Goal: Task Accomplishment & Management: Complete application form

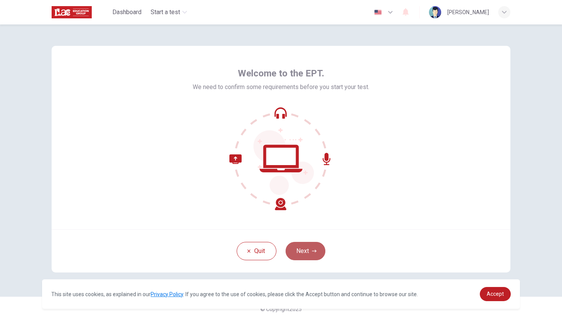
click at [299, 251] on button "Next" at bounding box center [306, 251] width 40 height 18
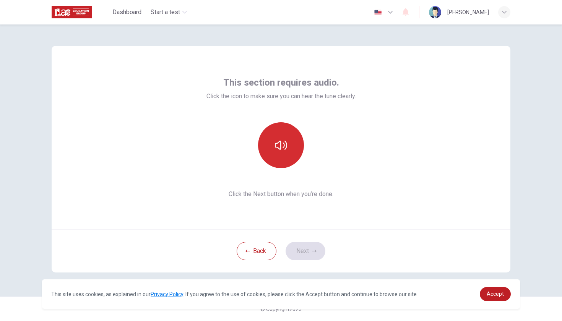
click at [283, 145] on icon "button" at bounding box center [281, 145] width 12 height 12
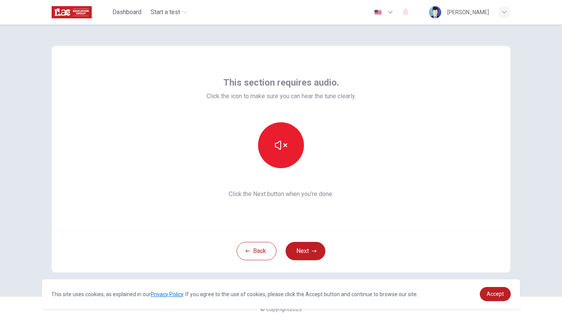
click at [435, 150] on div "This section requires audio. Click the icon to make sure you can hear the tune …" at bounding box center [281, 138] width 459 height 184
click at [310, 248] on button "Next" at bounding box center [306, 251] width 40 height 18
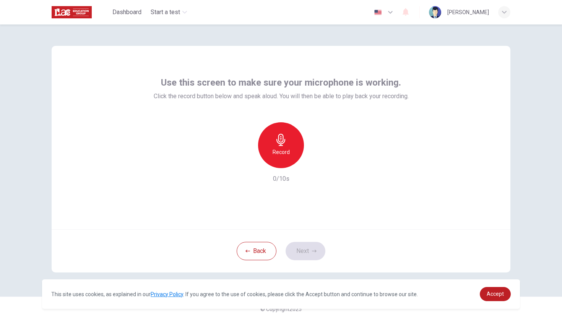
click at [282, 144] on icon "button" at bounding box center [281, 140] width 9 height 12
click at [309, 254] on button "Next" at bounding box center [306, 251] width 40 height 18
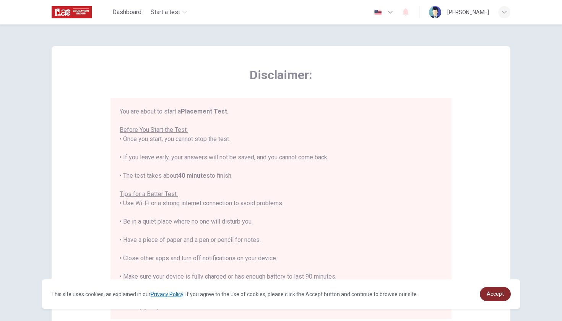
click at [497, 297] on link "Accept" at bounding box center [495, 294] width 31 height 14
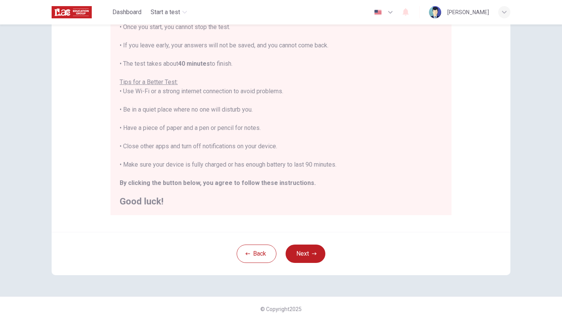
scroll to position [104, 0]
click at [312, 256] on icon "button" at bounding box center [314, 254] width 5 height 5
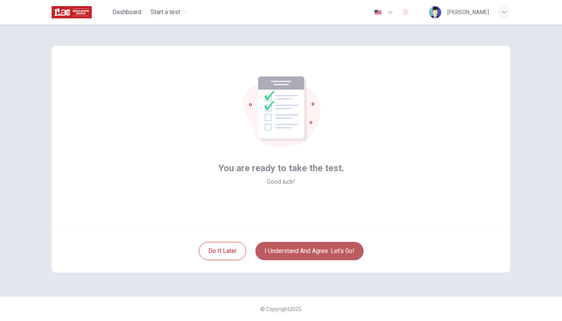
click at [312, 255] on button "I understand and agree. Let’s go!" at bounding box center [310, 251] width 108 height 18
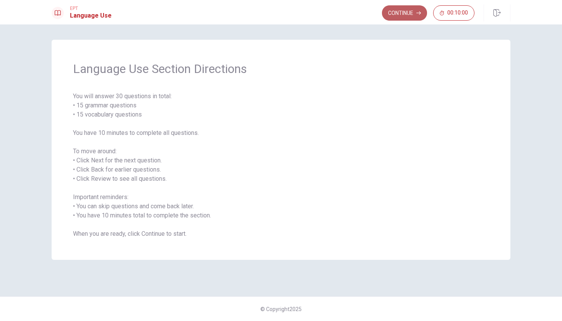
click at [405, 13] on button "Continue" at bounding box center [404, 12] width 45 height 15
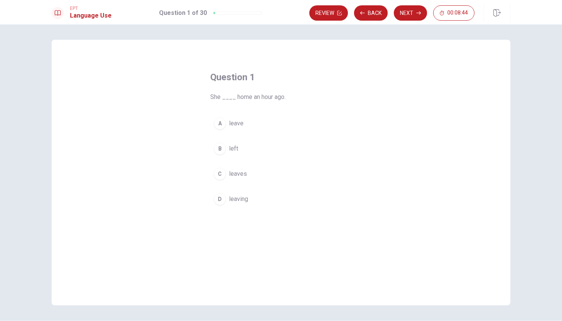
click at [225, 122] on div "A" at bounding box center [220, 123] width 12 height 12
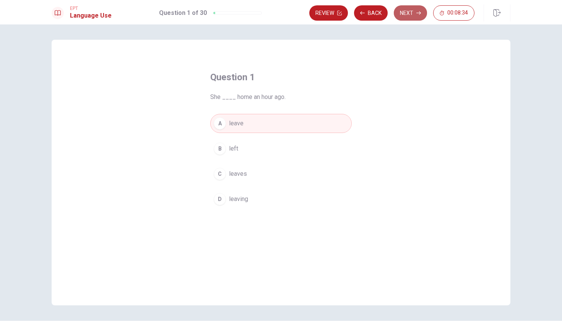
click at [408, 14] on button "Next" at bounding box center [410, 12] width 33 height 15
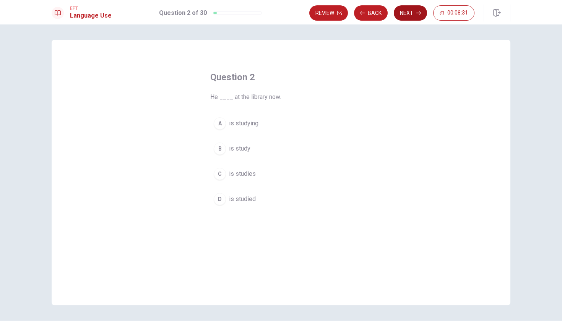
click at [407, 11] on button "Next" at bounding box center [410, 12] width 33 height 15
click at [370, 14] on button "Back" at bounding box center [371, 12] width 34 height 15
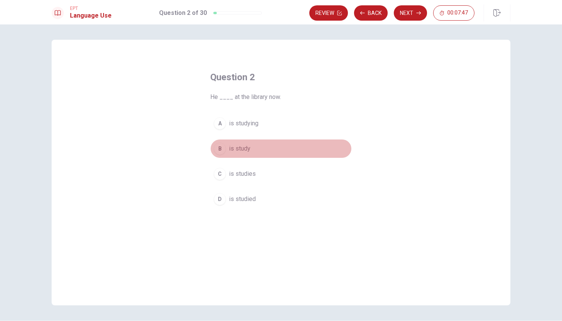
click at [220, 148] on div "B" at bounding box center [220, 149] width 12 height 12
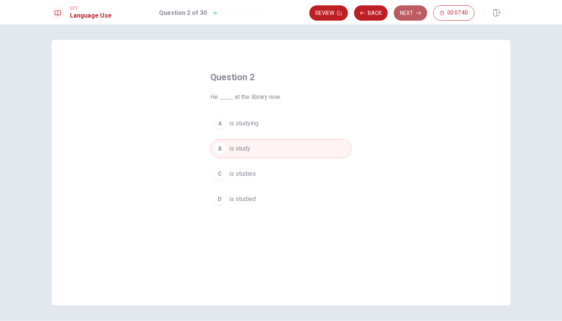
click at [410, 17] on button "Next" at bounding box center [410, 12] width 33 height 15
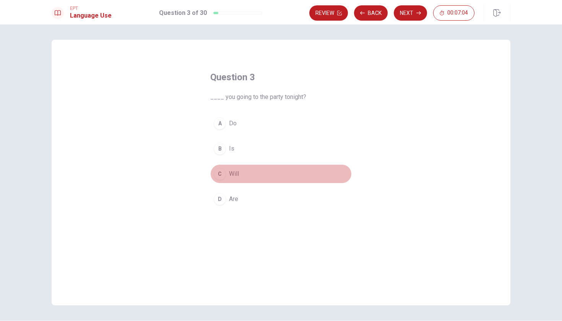
click at [223, 174] on div "C" at bounding box center [220, 174] width 12 height 12
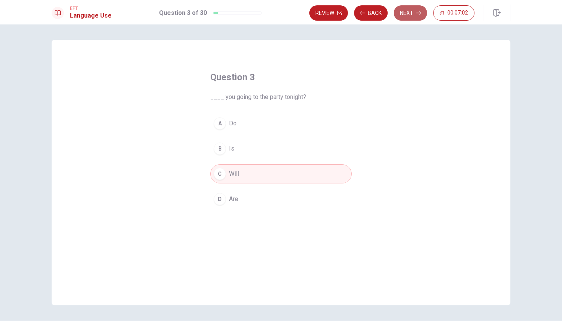
click at [409, 10] on button "Next" at bounding box center [410, 12] width 33 height 15
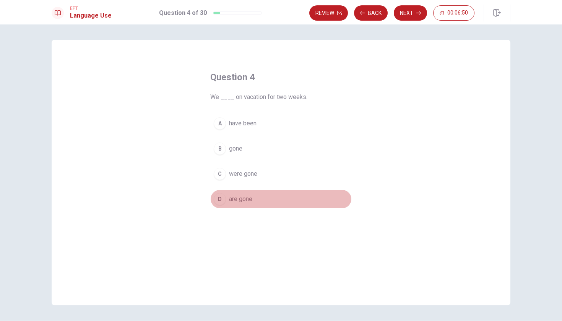
click at [239, 201] on span "are gone" at bounding box center [240, 199] width 23 height 9
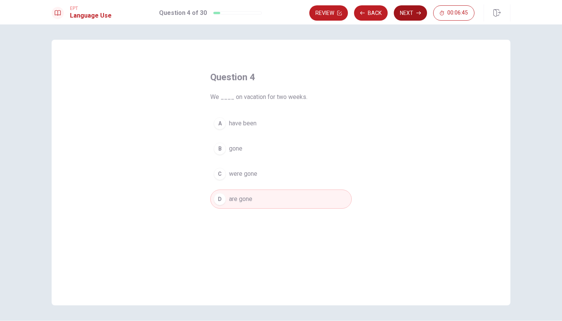
click at [414, 12] on button "Next" at bounding box center [410, 12] width 33 height 15
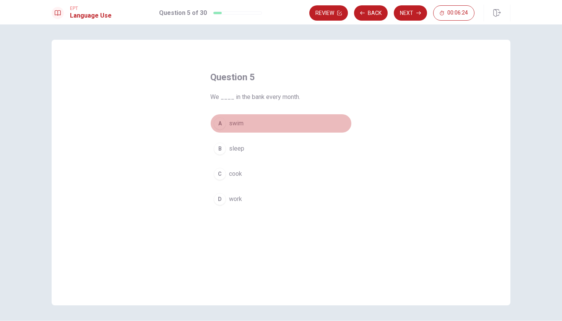
click at [241, 125] on span "swim" at bounding box center [236, 123] width 15 height 9
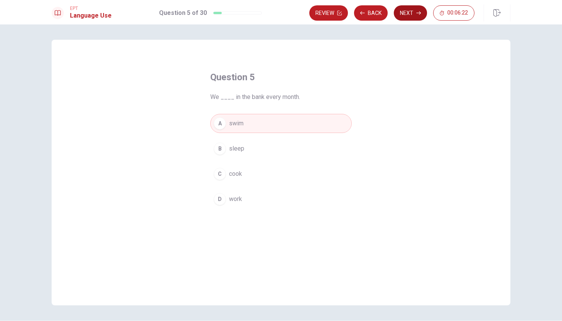
click at [409, 10] on button "Next" at bounding box center [410, 12] width 33 height 15
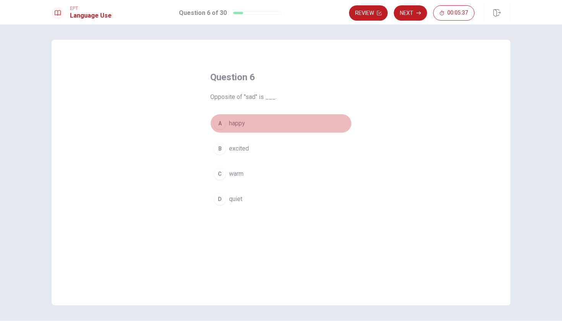
click at [227, 123] on button "A happy" at bounding box center [281, 123] width 142 height 19
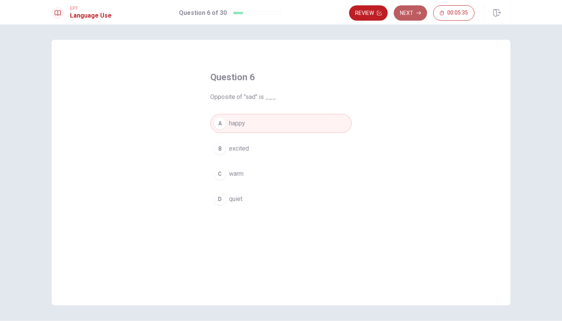
click at [415, 11] on button "Next" at bounding box center [410, 12] width 33 height 15
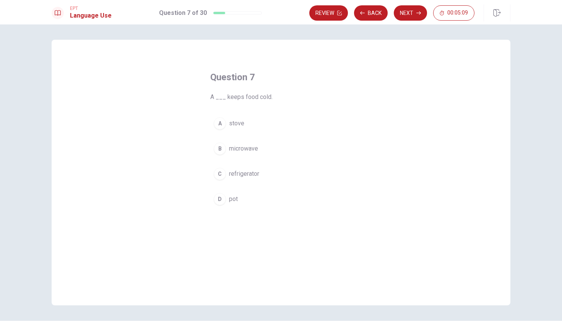
click at [238, 177] on span "refrigerator" at bounding box center [244, 173] width 30 height 9
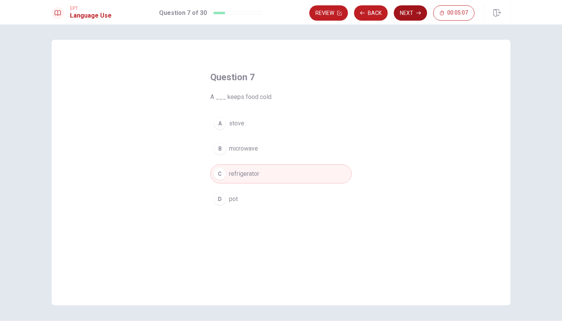
click at [412, 10] on button "Next" at bounding box center [410, 12] width 33 height 15
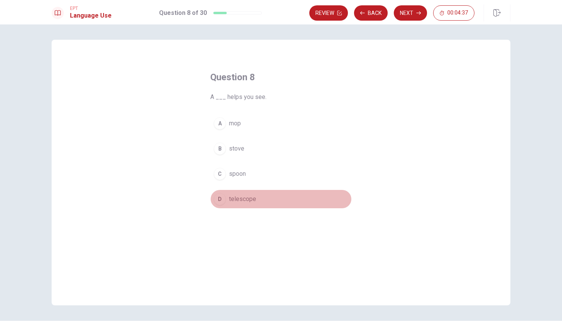
click at [242, 200] on span "telescope" at bounding box center [242, 199] width 27 height 9
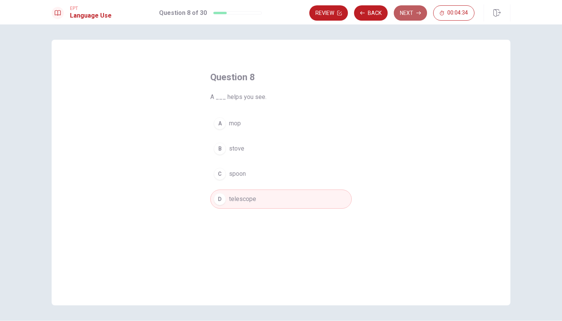
click at [416, 12] on button "Next" at bounding box center [410, 12] width 33 height 15
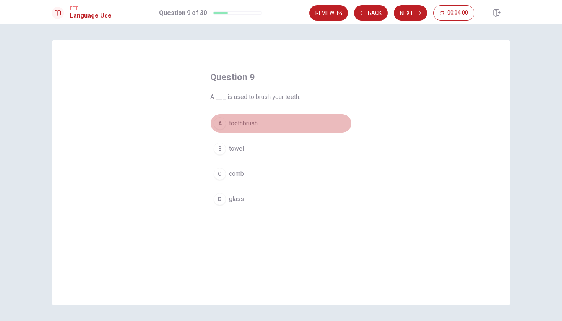
click at [239, 120] on span "toothbrush" at bounding box center [243, 123] width 29 height 9
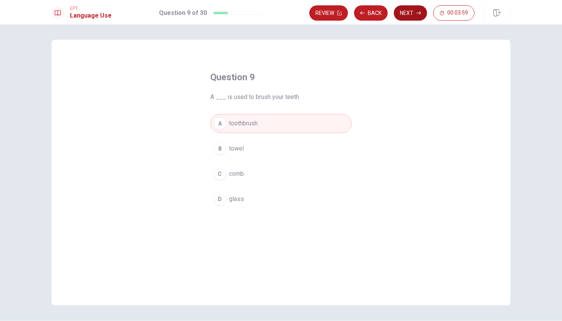
click at [407, 11] on button "Next" at bounding box center [410, 12] width 33 height 15
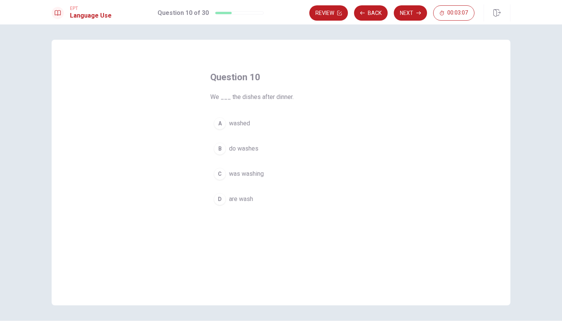
click at [218, 206] on button "D are wash" at bounding box center [281, 199] width 142 height 19
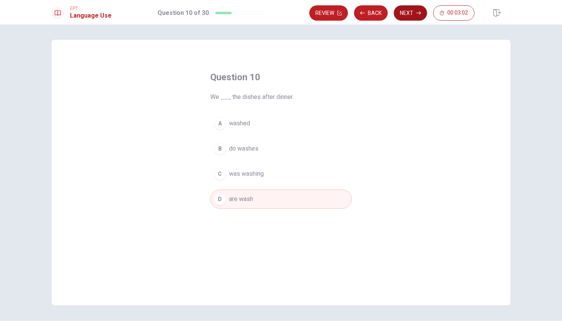
click at [407, 8] on button "Next" at bounding box center [410, 12] width 33 height 15
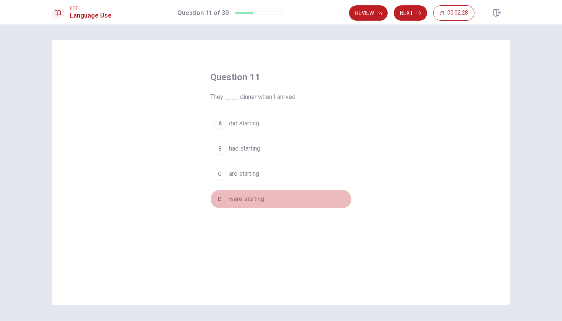
click at [232, 197] on span "were starting" at bounding box center [246, 199] width 35 height 9
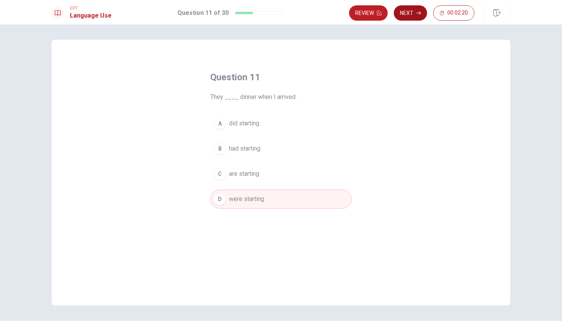
click at [410, 16] on button "Next" at bounding box center [410, 12] width 33 height 15
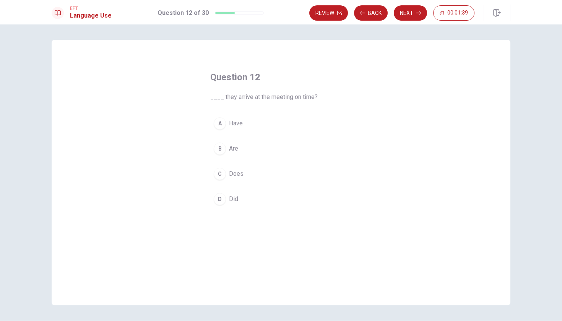
click at [234, 154] on button "B Are" at bounding box center [281, 148] width 142 height 19
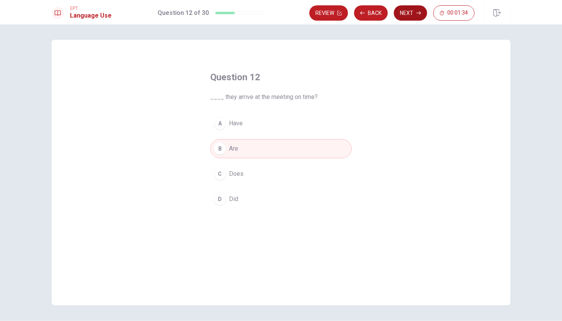
click at [399, 10] on button "Next" at bounding box center [410, 12] width 33 height 15
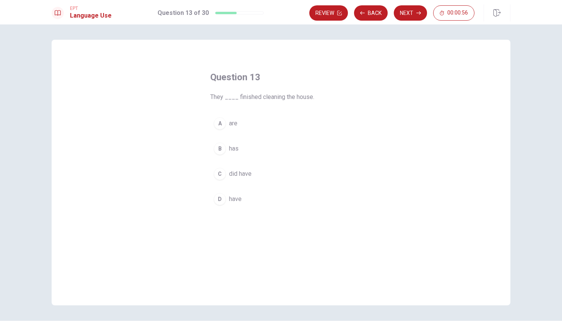
click at [224, 121] on div "A" at bounding box center [220, 123] width 12 height 12
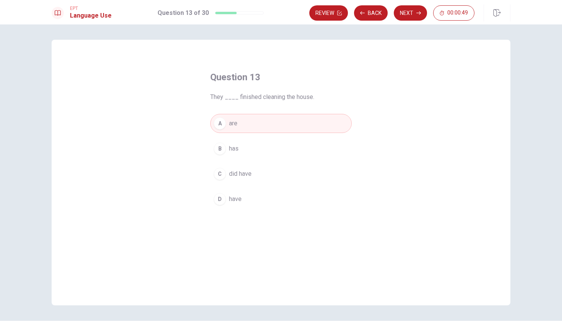
click at [295, 119] on button "A are" at bounding box center [281, 123] width 142 height 19
click at [263, 115] on button "A are" at bounding box center [281, 123] width 142 height 19
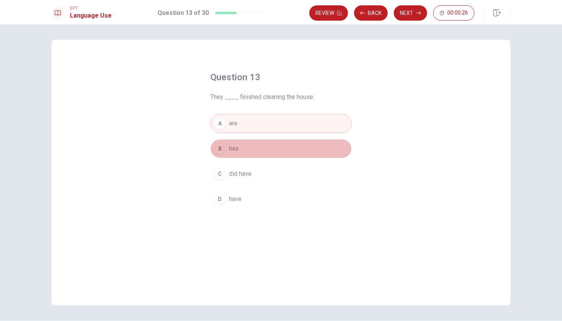
click at [218, 148] on div "B" at bounding box center [220, 149] width 12 height 12
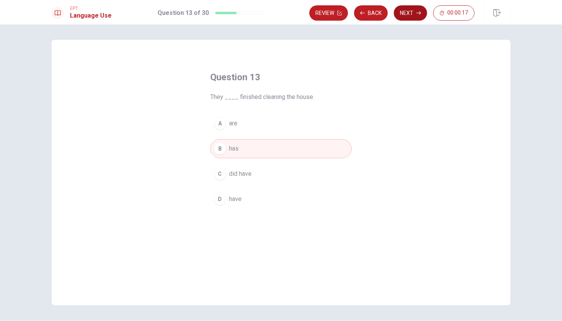
click at [414, 15] on button "Next" at bounding box center [410, 12] width 33 height 15
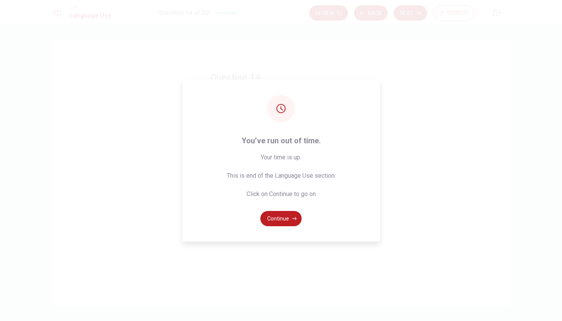
click at [244, 137] on span "You’ve run out of time." at bounding box center [281, 141] width 109 height 12
click at [280, 218] on button "Continue" at bounding box center [281, 218] width 41 height 15
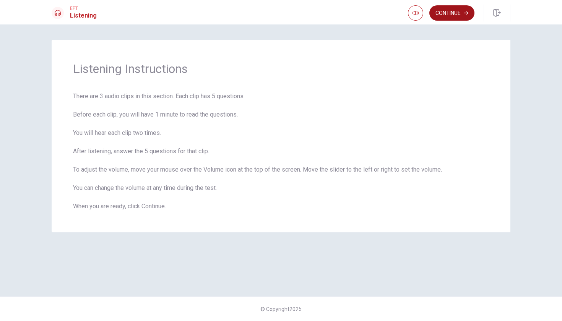
click at [453, 11] on button "Continue" at bounding box center [452, 12] width 45 height 15
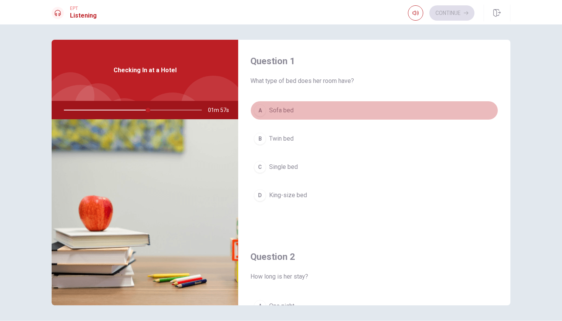
click at [278, 108] on span "Sofa bed" at bounding box center [281, 110] width 24 height 9
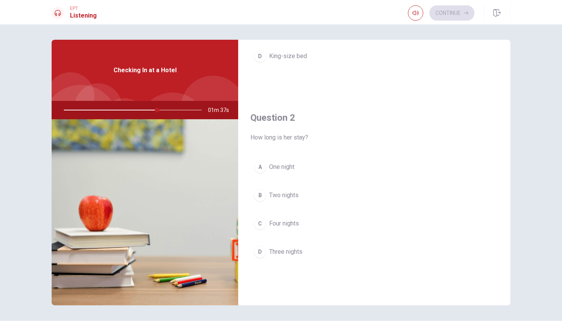
scroll to position [139, 0]
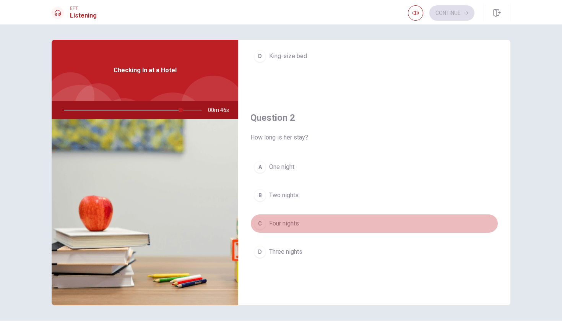
click at [266, 224] on button "C Four nights" at bounding box center [375, 223] width 248 height 19
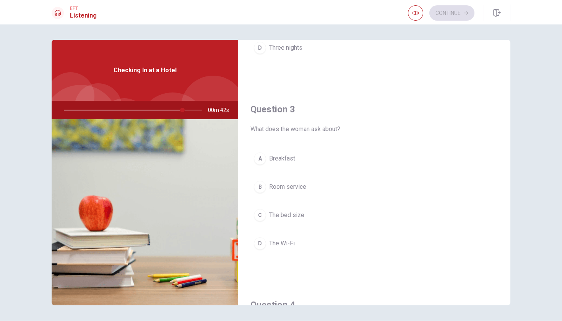
scroll to position [344, 0]
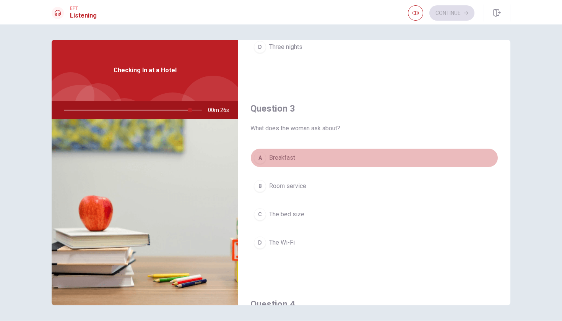
click at [262, 154] on div "A" at bounding box center [260, 158] width 12 height 12
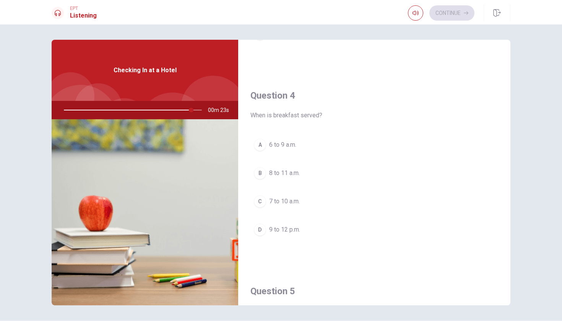
scroll to position [554, 0]
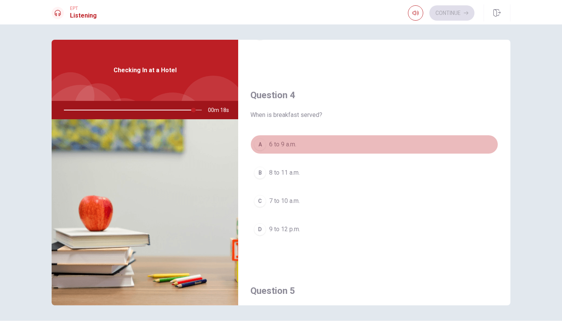
click at [270, 142] on span "6 to 9 a.m." at bounding box center [282, 144] width 27 height 9
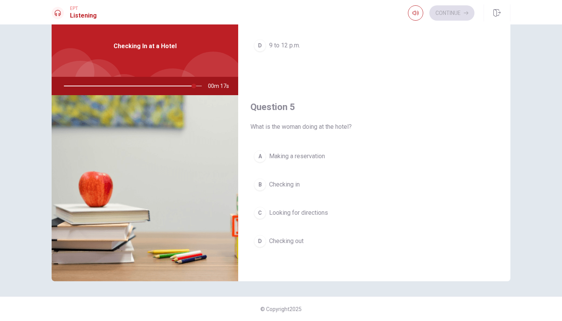
scroll to position [0, 0]
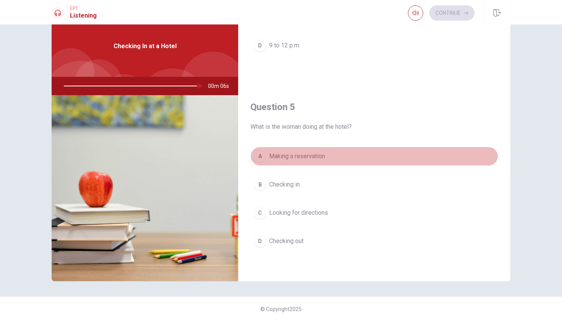
click at [272, 154] on span "Making a reservation" at bounding box center [297, 156] width 56 height 9
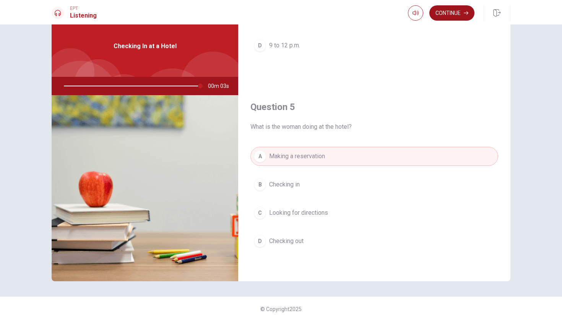
click at [461, 5] on button "Continue" at bounding box center [452, 12] width 45 height 15
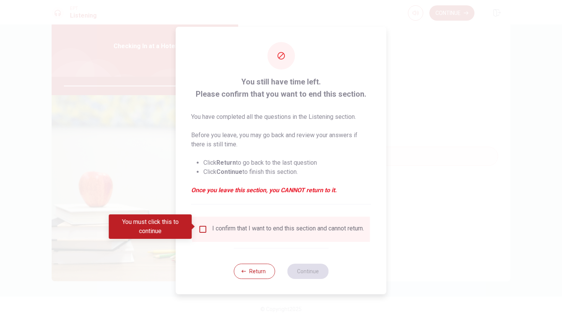
type input "0"
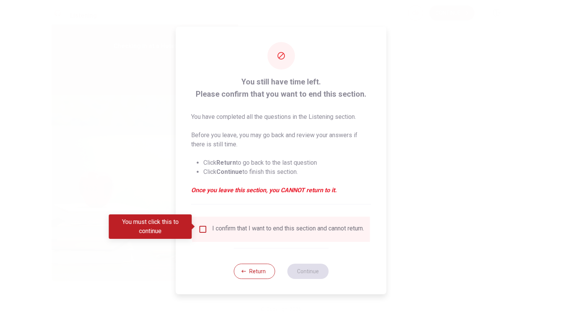
click at [334, 212] on div "You still have time left. Please confirm that you want to end this section. You…" at bounding box center [281, 161] width 211 height 268
click at [200, 229] on input "You must click this to continue" at bounding box center [203, 229] width 9 height 9
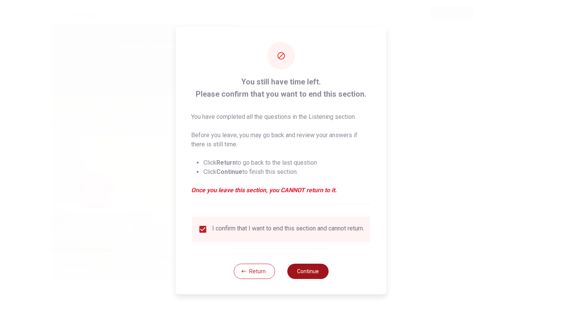
click at [311, 276] on button "Continue" at bounding box center [307, 271] width 41 height 15
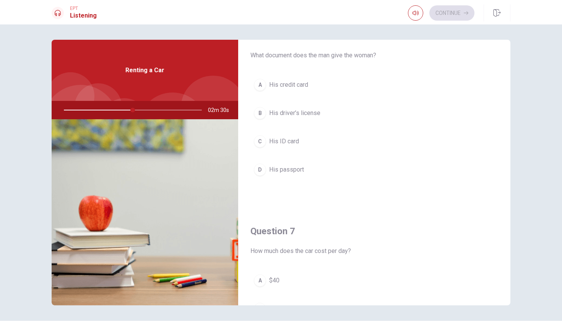
scroll to position [20, 0]
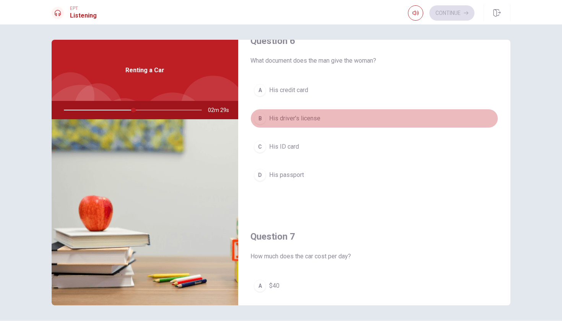
click at [288, 119] on span "His driver’s license" at bounding box center [294, 118] width 51 height 9
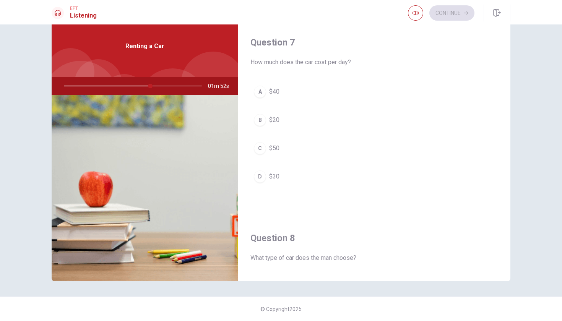
scroll to position [0, 0]
click at [268, 176] on button "D $30" at bounding box center [375, 176] width 248 height 19
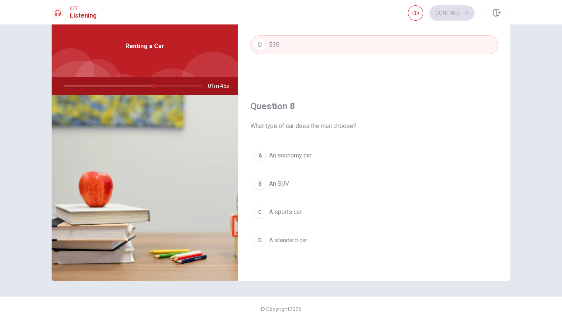
scroll to position [326, 0]
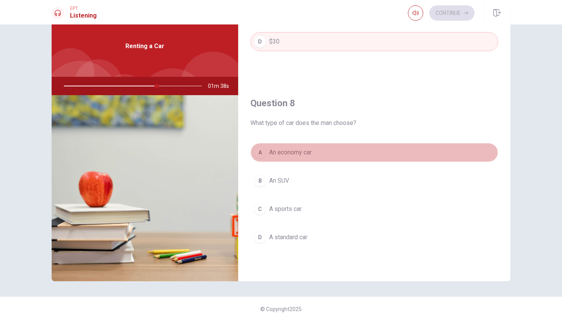
click at [295, 154] on span "An economy car" at bounding box center [290, 152] width 42 height 9
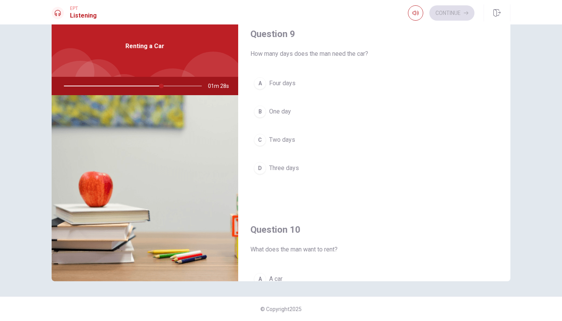
scroll to position [593, 0]
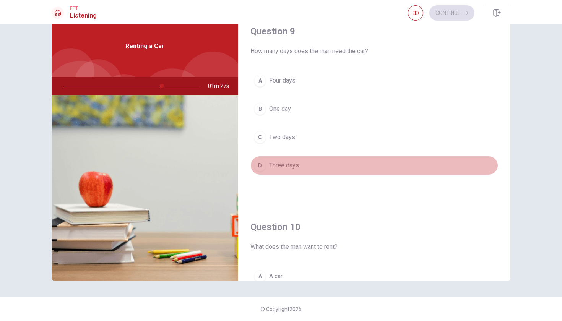
click at [270, 165] on span "Three days" at bounding box center [284, 165] width 30 height 9
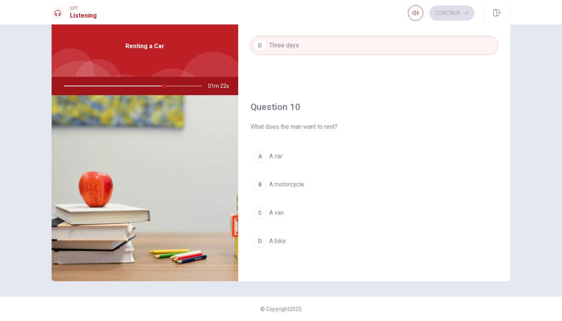
scroll to position [0, 0]
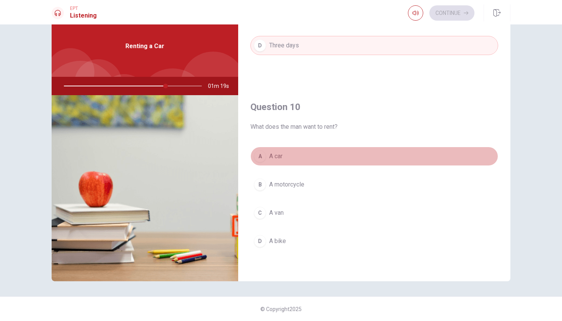
click at [265, 156] on div "A" at bounding box center [260, 156] width 12 height 12
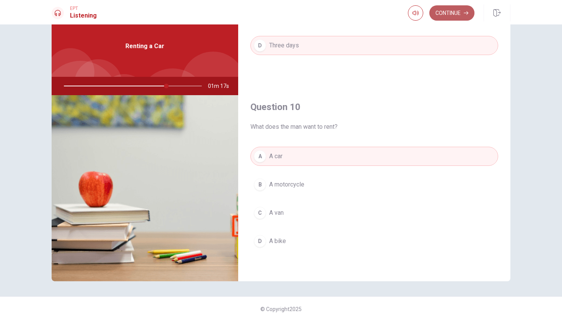
click at [460, 11] on button "Continue" at bounding box center [452, 12] width 45 height 15
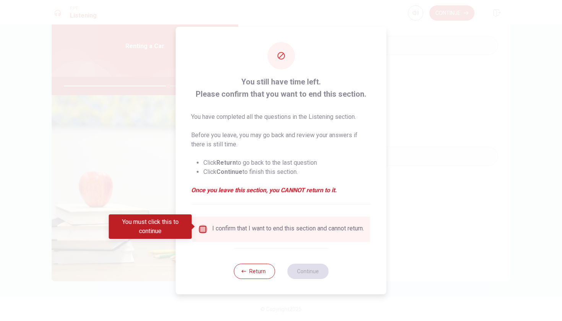
click at [199, 225] on input "You must click this to continue" at bounding box center [203, 229] width 9 height 9
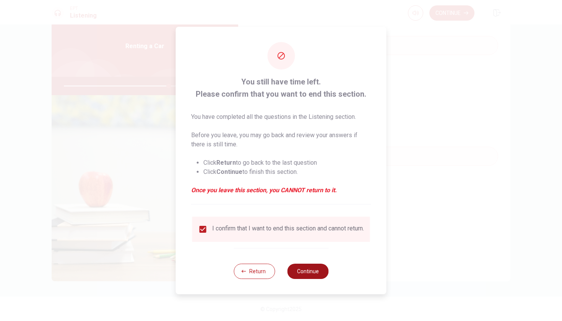
click at [309, 274] on button "Continue" at bounding box center [307, 271] width 41 height 15
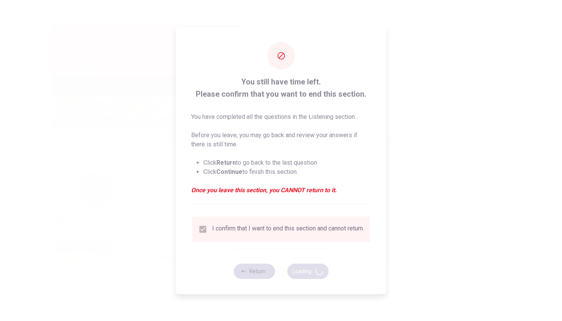
type input "77"
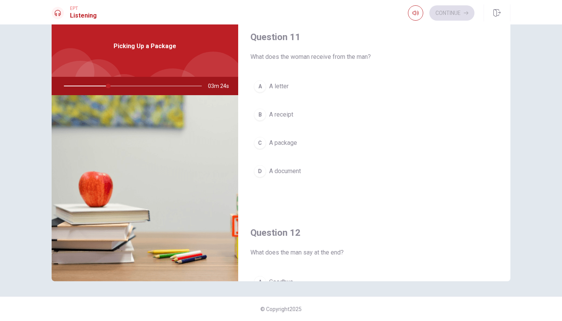
click at [283, 140] on span "A package" at bounding box center [283, 142] width 28 height 9
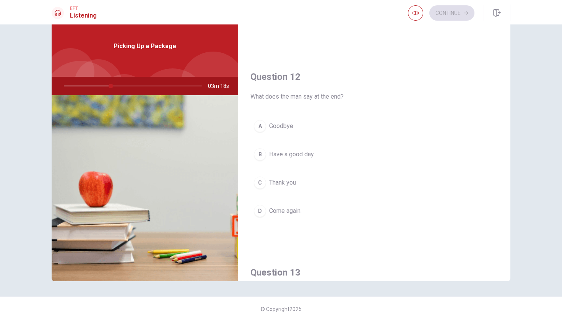
scroll to position [156, 0]
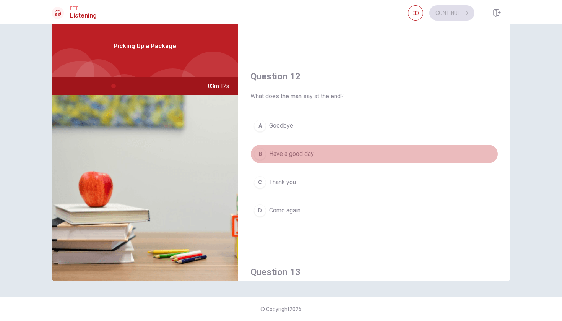
click at [264, 155] on div "B" at bounding box center [260, 154] width 12 height 12
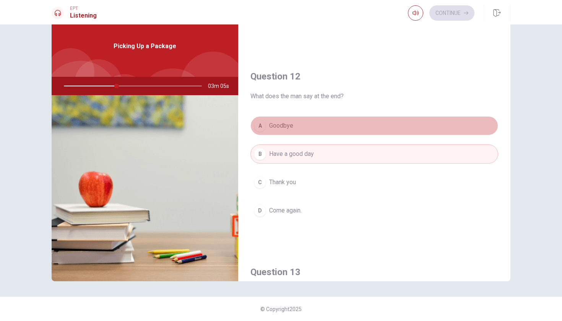
click at [272, 127] on span "Goodbye" at bounding box center [281, 125] width 24 height 9
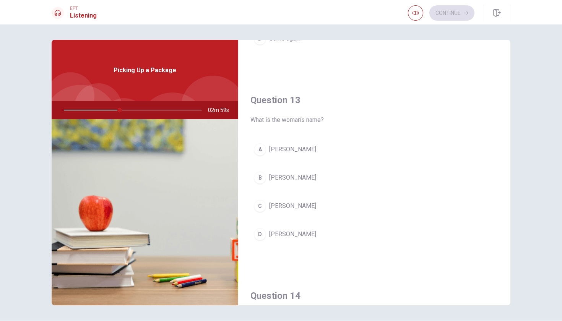
scroll to position [353, 0]
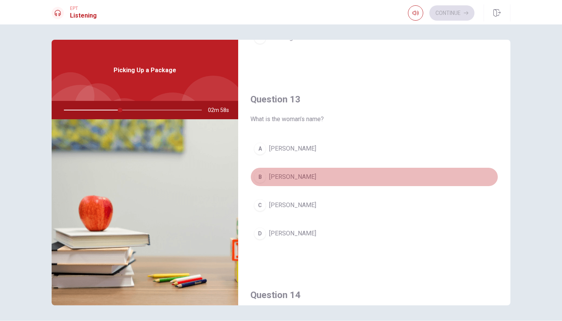
click at [281, 177] on span "[PERSON_NAME]" at bounding box center [292, 177] width 47 height 9
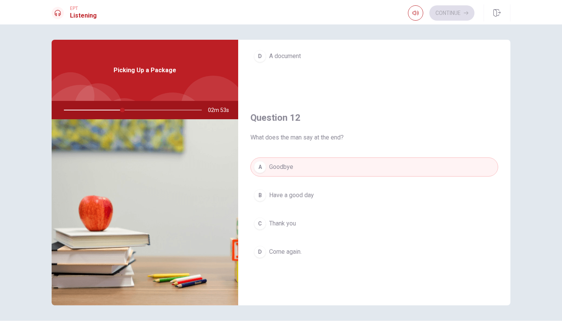
scroll to position [139, 0]
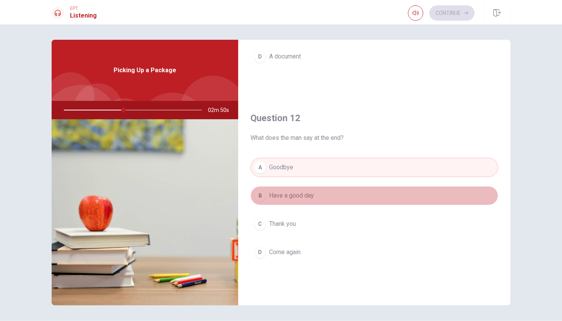
click at [292, 199] on span "Have a good day" at bounding box center [291, 195] width 45 height 9
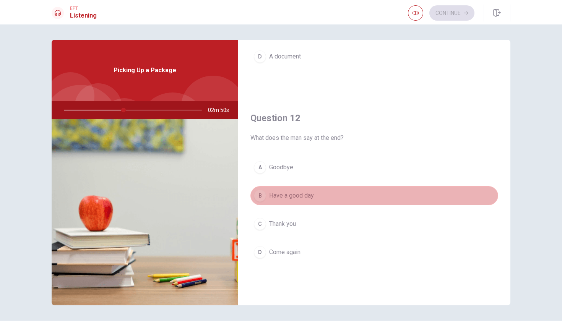
click at [292, 199] on span "Have a good day" at bounding box center [291, 195] width 45 height 9
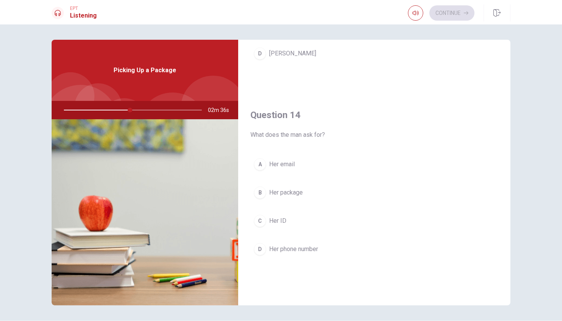
scroll to position [536, 0]
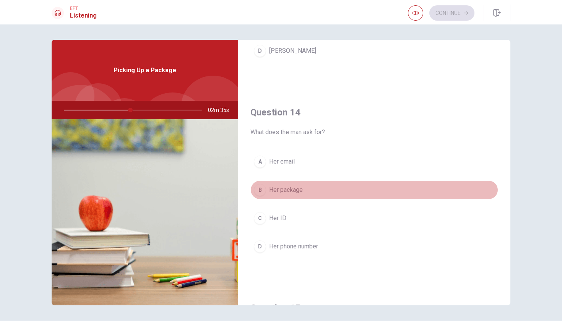
click at [291, 190] on span "Her package" at bounding box center [286, 190] width 34 height 9
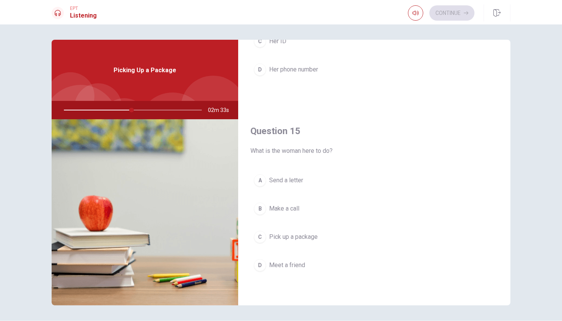
scroll to position [713, 0]
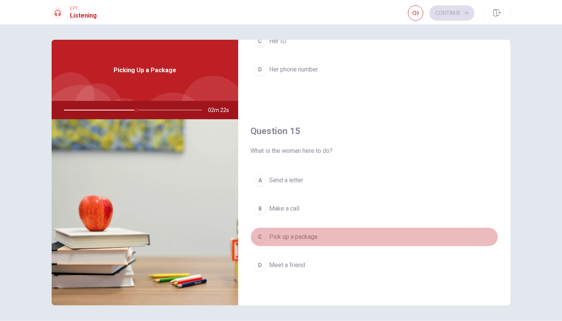
click at [295, 239] on span "Pick up a package" at bounding box center [293, 237] width 49 height 9
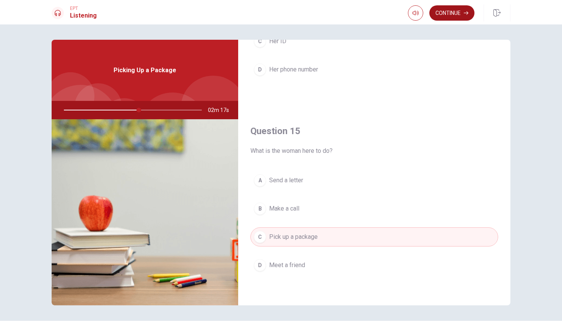
click at [445, 12] on button "Continue" at bounding box center [452, 12] width 45 height 15
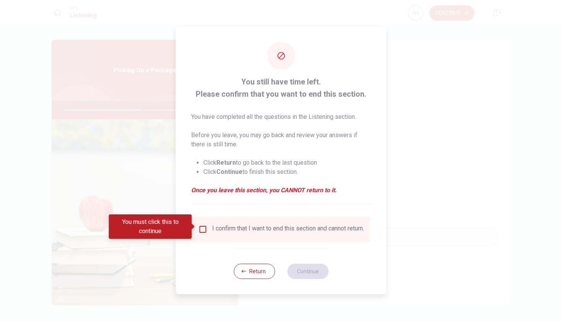
click at [199, 226] on input "You must click this to continue" at bounding box center [203, 229] width 9 height 9
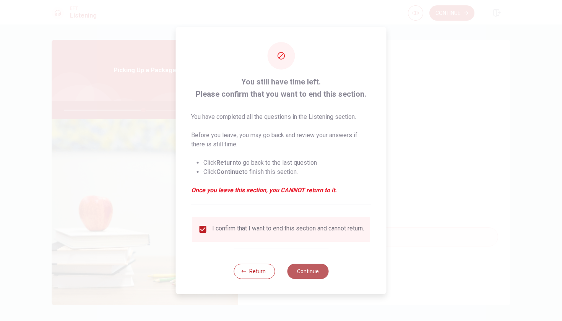
click at [299, 269] on button "Continue" at bounding box center [307, 271] width 41 height 15
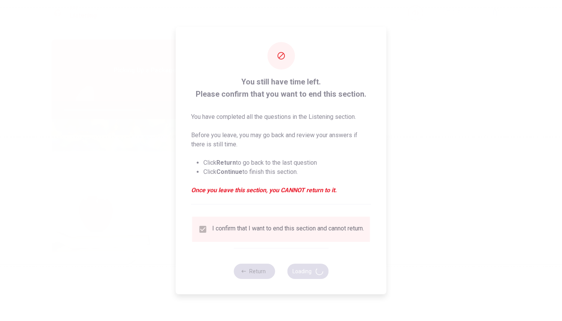
type input "58"
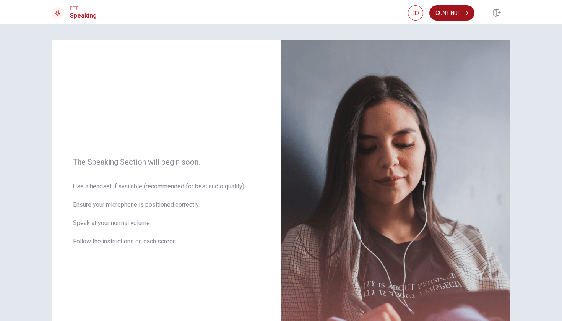
click at [438, 13] on button "Continue" at bounding box center [452, 12] width 45 height 15
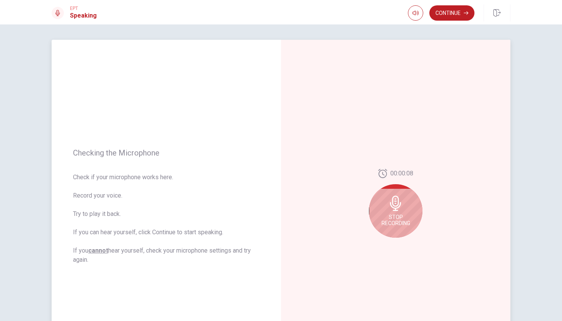
click at [389, 206] on icon at bounding box center [395, 203] width 15 height 15
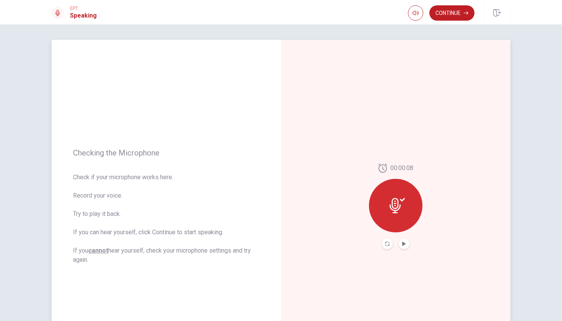
click at [390, 209] on icon at bounding box center [397, 205] width 15 height 15
click at [396, 208] on icon at bounding box center [395, 205] width 11 height 15
click at [400, 208] on icon at bounding box center [395, 205] width 11 height 15
click at [403, 244] on icon "Play Audio" at bounding box center [403, 244] width 3 height 5
click at [403, 245] on icon "Play Audio" at bounding box center [403, 244] width 3 height 5
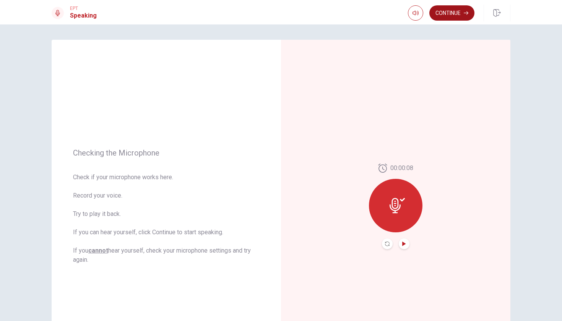
click at [459, 14] on button "Continue" at bounding box center [452, 12] width 45 height 15
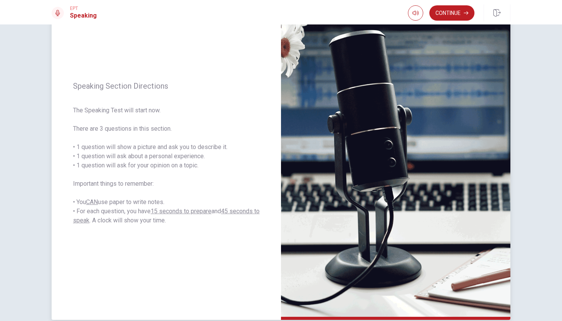
scroll to position [54, 0]
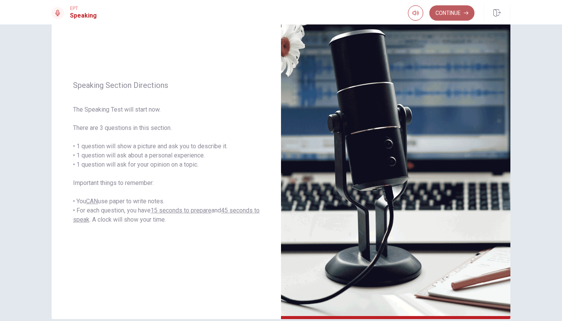
click at [458, 11] on button "Continue" at bounding box center [452, 12] width 45 height 15
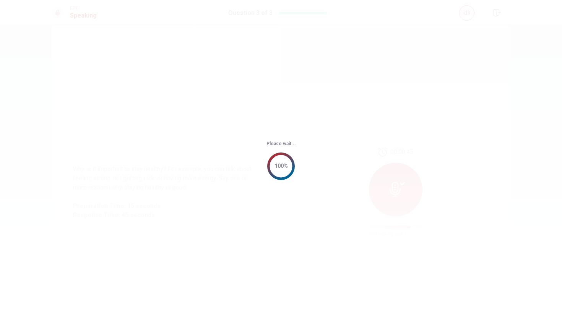
scroll to position [0, 0]
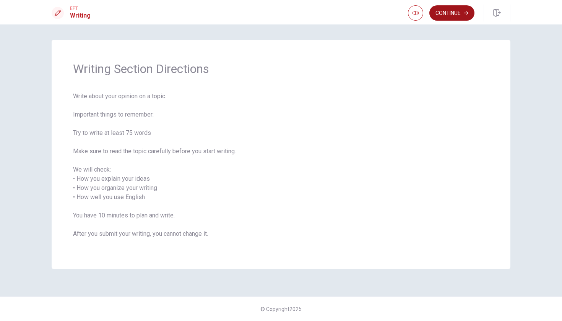
click at [453, 14] on button "Continue" at bounding box center [452, 12] width 45 height 15
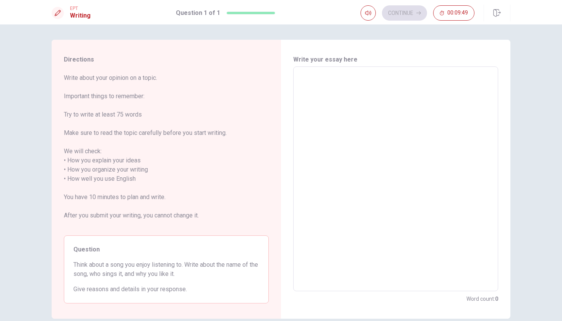
click at [316, 85] on textarea at bounding box center [396, 179] width 194 height 212
click at [458, 11] on span "00:09:17" at bounding box center [458, 13] width 21 height 6
click at [332, 81] on textarea at bounding box center [396, 179] width 194 height 212
type textarea "e"
type textarea "x"
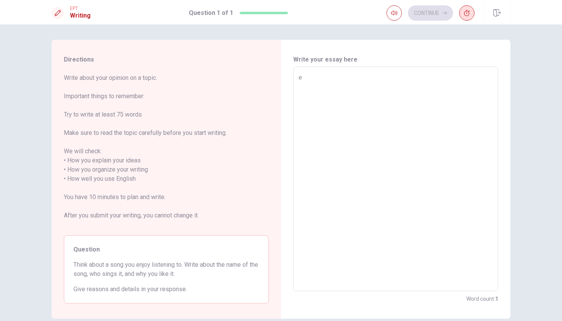
type textarea "eu"
type textarea "x"
type textarea "eu"
type textarea "x"
type textarea "eu n"
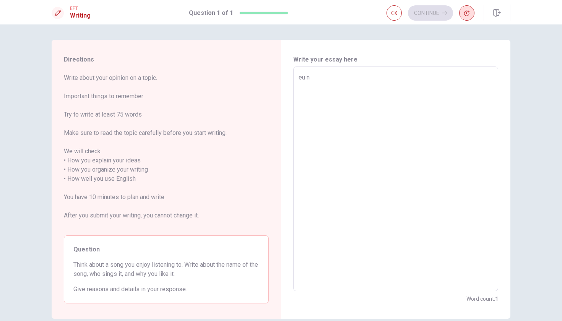
type textarea "x"
type textarea "eu na"
type textarea "x"
type textarea "eu nao"
type textarea "x"
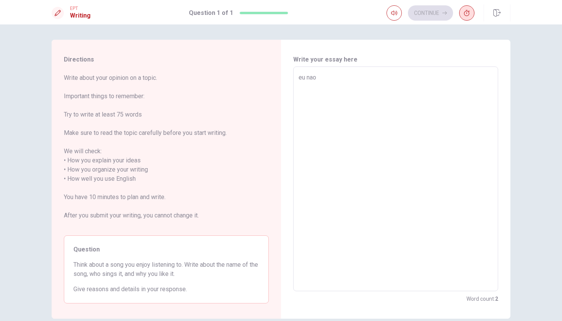
type textarea "eu nao"
type textarea "x"
type textarea "eu [PERSON_NAME]"
type textarea "x"
type textarea "eu nao se"
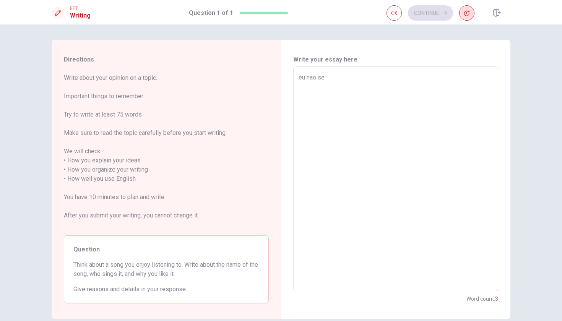
type textarea "x"
type textarea "eu nao sei"
type textarea "x"
type textarea "eu nao sei"
type textarea "x"
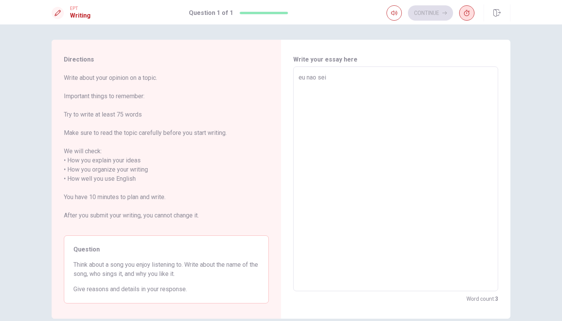
type textarea "eu nao sei n"
type textarea "x"
type textarea "eu nao sei na"
type textarea "x"
type textarea "eu nao sei nad"
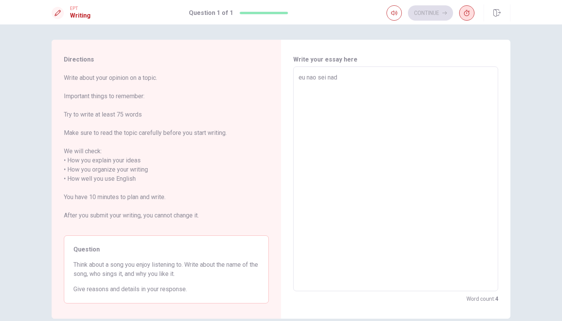
type textarea "x"
type textarea "eu nao sei nada"
type textarea "x"
type textarea "eu nao sei nada"
type textarea "x"
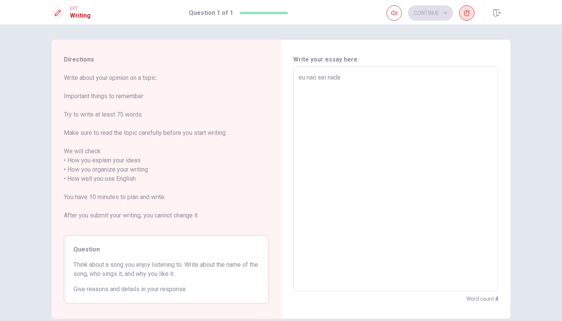
type textarea "eu nao sei nada m"
type textarea "x"
type textarea "eu nao sei nada me"
type textarea "x"
type textarea "eu nao sei nada mes"
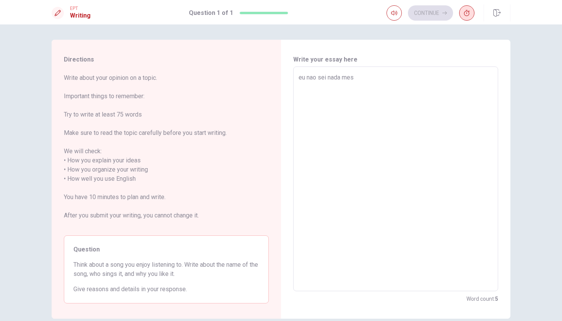
type textarea "x"
type textarea "eu nao sei nada mesm"
type textarea "x"
type textarea "eu nao sei nada mesmo"
type textarea "x"
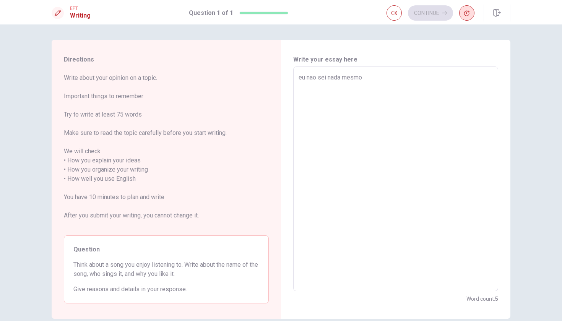
type textarea "eu nao sei nada mesmo"
type textarea "x"
type textarea "eu nao sei nada mesmo a"
type textarea "x"
type textarea "eu nao sei nada mesmo ai"
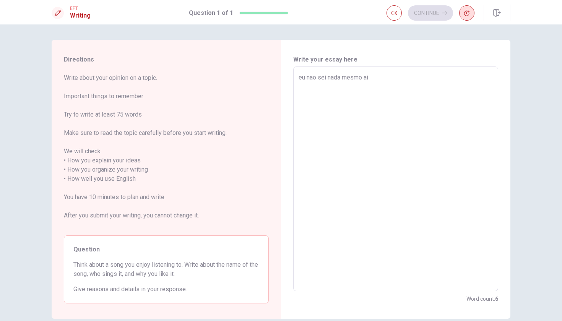
type textarea "x"
type textarea "eu nao sei nada mesmo ain"
type textarea "x"
type textarea "eu nao sei nada mesmo aind"
type textarea "x"
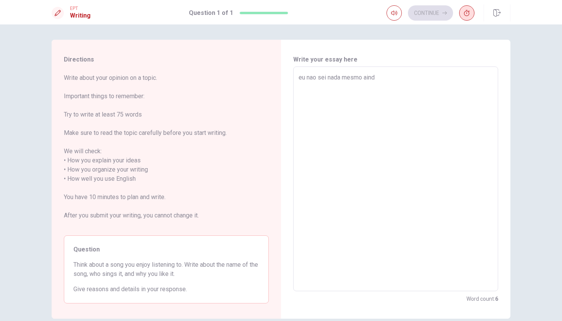
type textarea "eu nao sei nada mesmo ainda"
type textarea "x"
type textarea "eu nao sei nada mesmo ainda"
type textarea "x"
type textarea "eu nao sei nada mesmo ainda e"
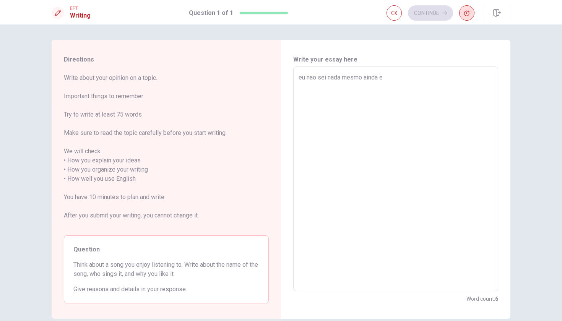
type textarea "x"
type textarea "eu nao sei nada mesmo ainda em"
type textarea "x"
type textarea "eu nao sei nada mesmo ainda em"
type textarea "x"
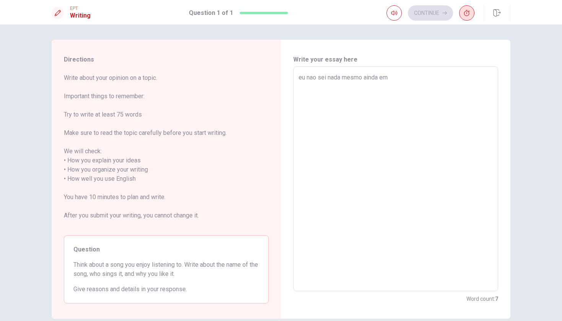
type textarea "eu nao sei nada mesmo ainda em i"
type textarea "x"
type textarea "eu nao sei nada mesmo ainda em in"
type textarea "x"
type textarea "eu nao sei nada mesmo ainda em ing"
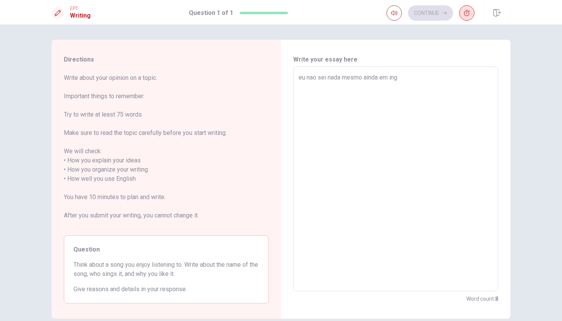
type textarea "x"
type textarea "eu nao sei nada mesmo ainda em ingl"
type textarea "x"
type textarea "eu nao sei nada mesmo ainda em ingle"
type textarea "x"
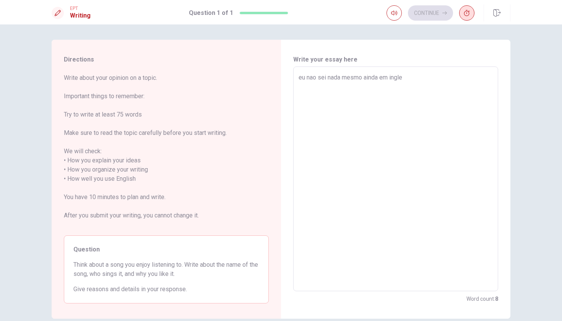
type textarea "eu nao sei nada mesmo ainda em ingles"
type textarea "x"
type textarea "eu nao sei nada mesmo ainda em ingles."
type textarea "x"
type textarea "eu nao sei nada mesmo ainda em ingles."
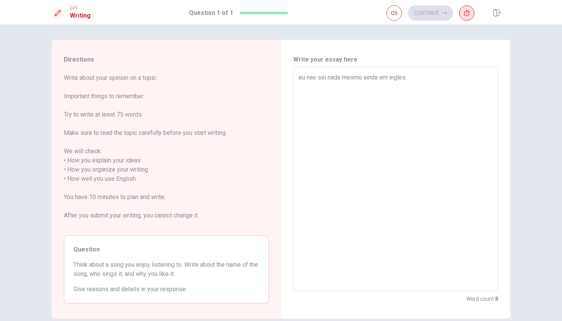
type textarea "x"
type textarea "eu nao sei nada mesmo ainda em ingles. p"
type textarea "x"
type textarea "eu nao sei nada mesmo ainda em ingles. pr"
type textarea "x"
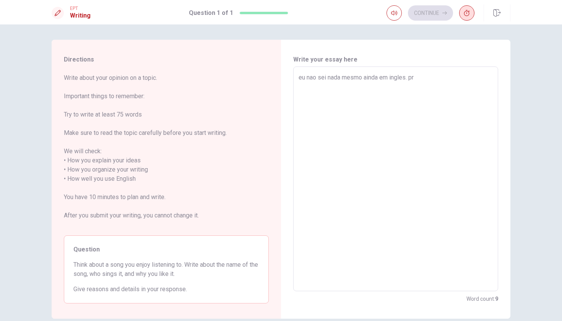
type textarea "eu nao sei nada mesmo ainda em ingles. pre"
type textarea "x"
type textarea "eu nao sei nada mesmo ainda em ingles. prec"
type textarea "x"
type textarea "eu nao sei nada mesmo ainda em ingles. preci"
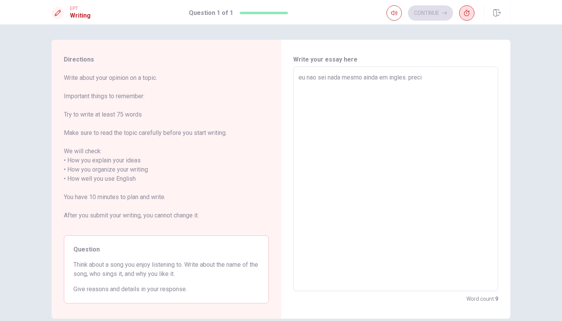
type textarea "x"
type textarea "eu nao sei nada mesmo ainda em ingles. precis"
type textarea "x"
type textarea "eu nao sei nada mesmo ainda em ingles. preciso"
type textarea "x"
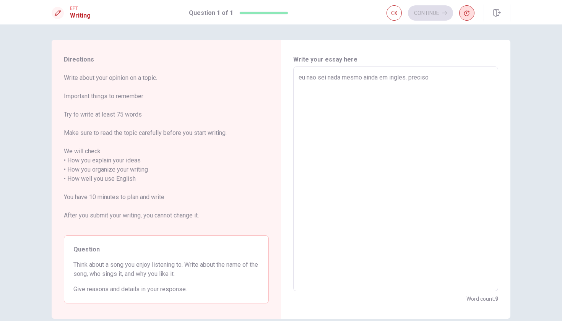
type textarea "eu nao sei nada mesmo ainda em ingles. preciso"
type textarea "x"
type textarea "eu nao sei nada mesmo ainda em ingles. preciso a"
type textarea "x"
type textarea "eu nao sei nada mesmo ainda em ingles. preciso ap"
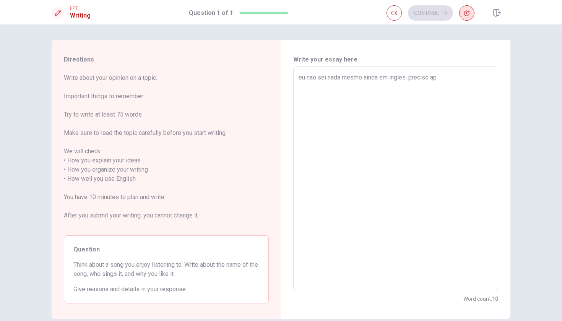
type textarea "x"
type textarea "eu nao sei nada mesmo ainda em ingles. preciso apr"
type textarea "x"
type textarea "eu nao sei nada mesmo ainda em ingles. preciso apre"
type textarea "x"
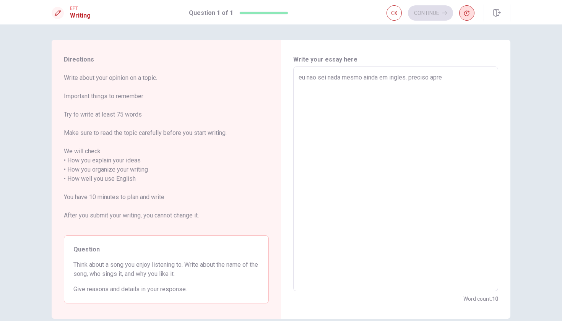
type textarea "eu nao sei nada mesmo ainda em ingles. preciso apren"
type textarea "x"
type textarea "eu nao sei nada mesmo ainda em ingles. preciso aprend"
type textarea "x"
type textarea "eu nao sei nada mesmo ainda em ingles. preciso aprende"
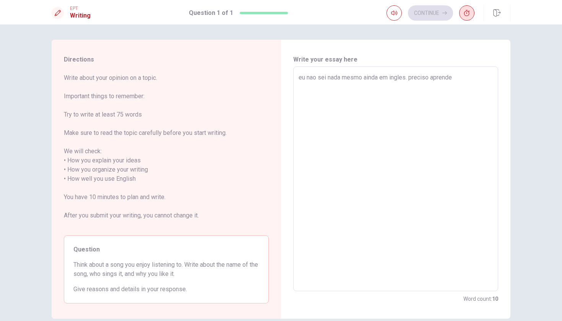
type textarea "x"
type textarea "eu nao sei nada mesmo ainda em ingles. preciso aprender"
type textarea "x"
type textarea "eu nao sei nada mesmo ainda em ingles. preciso aprender"
type textarea "x"
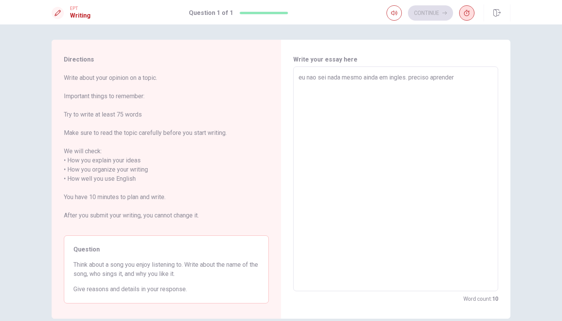
type textarea "eu nao sei nada mesmo ainda em ingles. preciso aprender t"
type textarea "x"
type textarea "eu nao sei nada mesmo ainda em ingles. preciso aprender tu"
type textarea "x"
type textarea "eu nao sei nada mesmo ainda em ingles. preciso aprender tud"
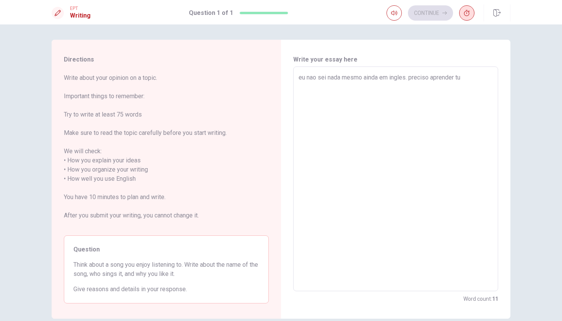
type textarea "x"
type textarea "eu nao sei nada mesmo ainda em ingles. preciso aprender tudo"
type textarea "x"
type textarea "eu nao sei nada mesmo ainda em ingles. preciso aprender tudo"
type textarea "x"
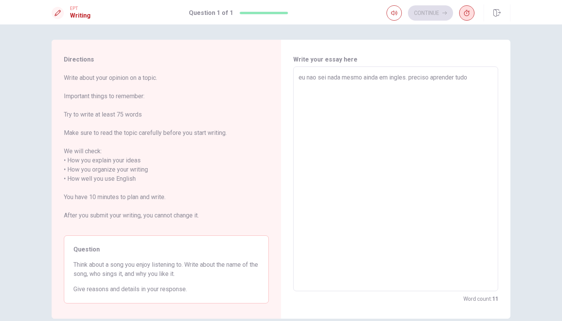
type textarea "eu nao sei nada mesmo ainda em ingles. preciso aprender tudo m"
type textarea "x"
type textarea "eu nao sei nada mesmo ainda em ingles. preciso aprender tudo me"
type textarea "x"
type textarea "eu nao sei nada mesmo ainda em ingles. preciso aprender tudo mes"
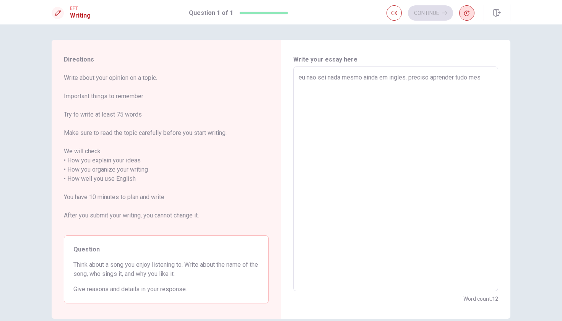
type textarea "x"
type textarea "eu nao sei nada mesmo ainda em ingles. preciso aprender tudo mesm"
type textarea "x"
type textarea "eu nao sei nada mesmo ainda em ingles. preciso aprender tudo mesmo"
type textarea "x"
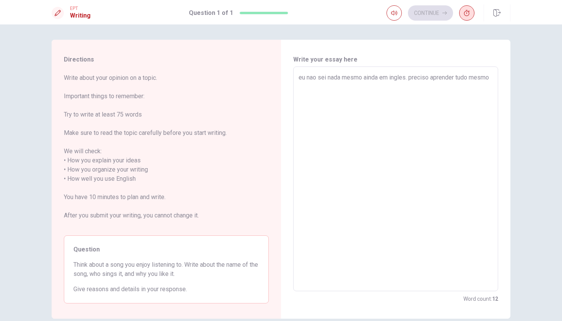
type textarea "eu nao sei nada mesmo ainda em ingles. preciso aprender tudo mesmo"
click at [437, 14] on div "Continue" at bounding box center [431, 12] width 88 height 15
click at [421, 13] on div "Continue" at bounding box center [431, 12] width 88 height 15
click at [464, 12] on icon "button" at bounding box center [467, 13] width 6 height 6
click at [448, 13] on span "00:08:22" at bounding box center [458, 13] width 21 height 6
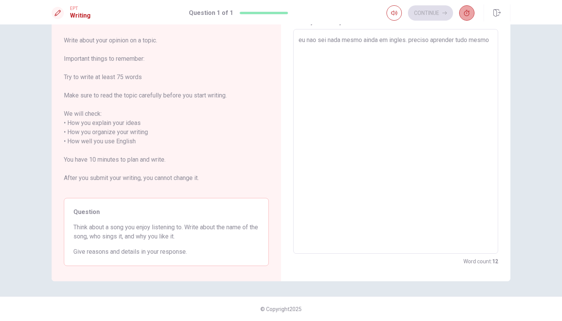
click at [464, 14] on icon "button" at bounding box center [467, 13] width 6 height 6
click at [368, 98] on textarea "eu nao sei nada mesmo ainda em ingles. preciso aprender tudo mesmo" at bounding box center [396, 142] width 194 height 212
type textarea "x"
type textarea "eu nao sei nada mesmo ainda em ingles. preciso aprender tudo mesmo"
type textarea "x"
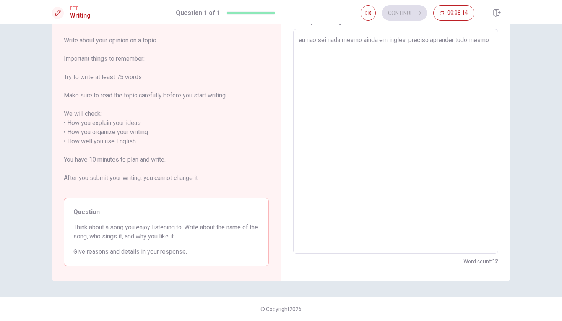
type textarea "eu nao sei nada mesmo ainda em ingles. preciso aprender tudo mesmo"
type textarea "x"
type textarea "eu nao sei nada mesmo ainda em ingles. preciso aprender tudo mesmo"
type textarea "x"
type textarea "eu nao sei nada mesmo ainda em ingles. preciso aprender tudo mesmo"
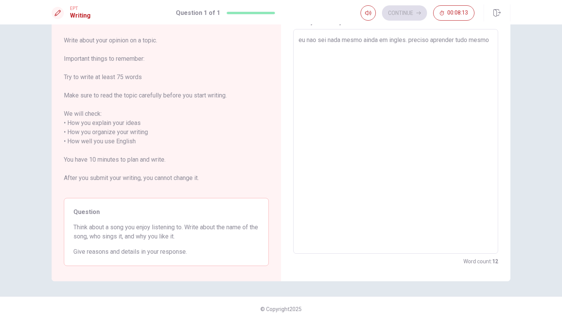
type textarea "x"
type textarea "eu nao sei nada mesmo ainda em ingles. preciso aprender tudo mesmo"
type textarea "x"
type textarea "eu nao sei nada mesmo ainda em ingles. preciso aprender tudo mesmo"
type textarea "x"
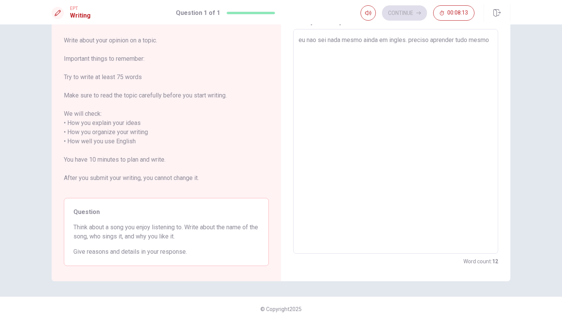
type textarea "eu nao sei nada mesmo ainda em ingles. preciso aprender tudo mesmo"
type textarea "x"
type textarea "eu nao sei nada mesmo ainda em ingles. preciso aprender tudo mesmo"
type textarea "x"
type textarea "eu nao sei nada mesmo ainda em ingles. preciso aprender tudo mesmo"
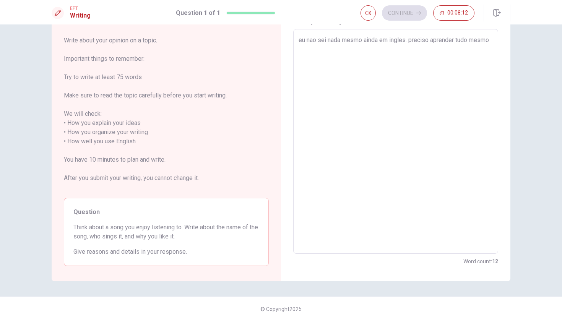
type textarea "x"
type textarea "eu nao sei nada mesmo ainda em ingles. preciso aprender tudo mesmo"
type textarea "x"
type textarea "eu nao sei nada mesmo ainda em ingles. preciso aprender tudo mesmo"
type textarea "x"
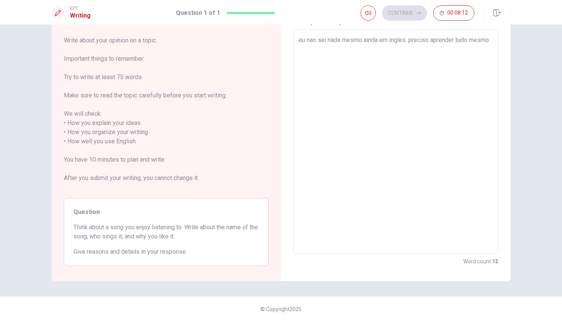
type textarea "eu nao sei nada mesmo ainda em ingles. preciso aprender tudo mesmo"
type textarea "x"
type textarea "eu nao sei nada mesmo ainda em ingles. preciso aprender tudo mesmo"
type textarea "x"
type textarea "eu nao sei nada mesmo ainda em ingles. preciso aprender tudo mesmo"
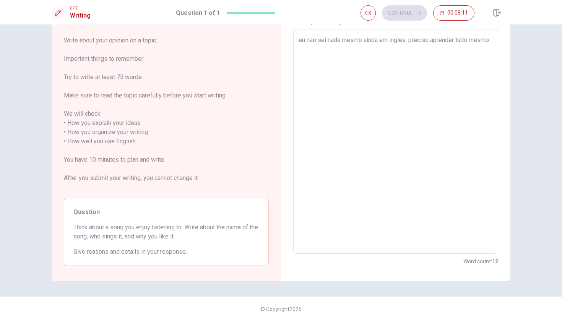
type textarea "x"
type textarea "eu nao sei nada mesmo ainda em ingles. preciso aprender tudo mesmo"
type textarea "x"
type textarea "eu nao sei nada mesmo ainda em ingles. preciso aprender tudo mesmo"
type textarea "x"
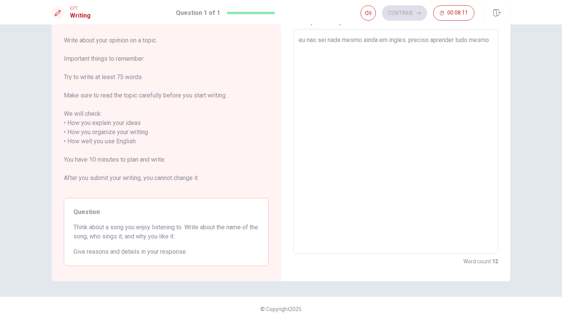
type textarea "eu nao sei nada mesmo ainda em ingles. preciso aprender tudo mesmo"
type textarea "x"
type textarea "eu nao sei nada mesmo ainda em ingles. preciso aprender tudo mesmo"
type textarea "x"
type textarea "eu nao sei nada mesmo ainda em ingles. preciso aprender tudo mesmo"
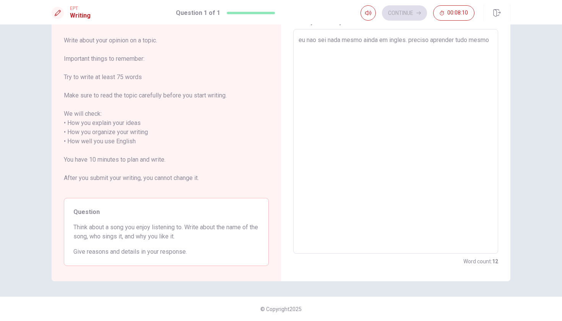
type textarea "x"
type textarea "eu nao sei nada mesmo ainda em ingles. preciso aprender tudo mesmo"
type textarea "x"
type textarea "eu nao sei nada mesmo ainda em ingles. preciso aprender tudo mesmo"
type textarea "x"
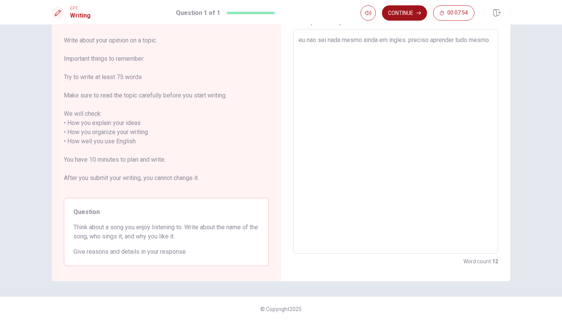
type textarea "eu nao sei nada mesmo ainda em ingles. preciso aprender tudo mesmo"
click at [410, 16] on button "Continue" at bounding box center [404, 12] width 45 height 15
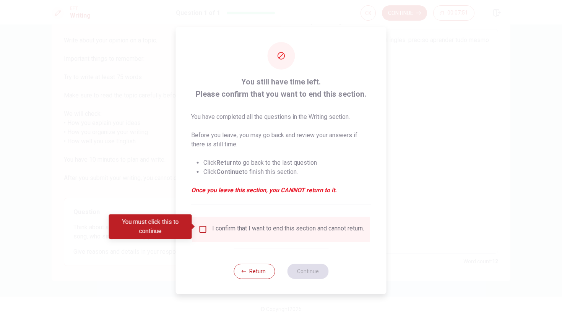
click at [199, 226] on input "You must click this to continue" at bounding box center [203, 229] width 9 height 9
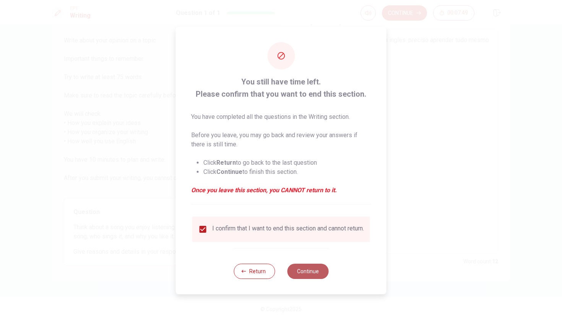
click at [307, 278] on button "Continue" at bounding box center [307, 271] width 41 height 15
type textarea "x"
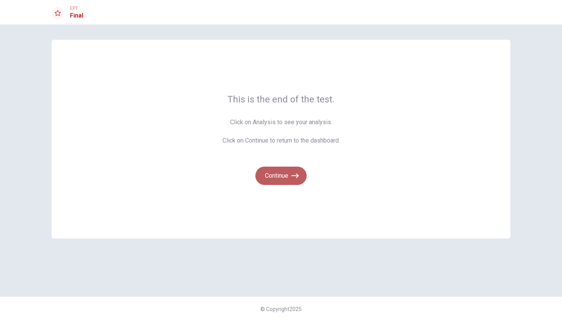
click at [267, 175] on button "Continue" at bounding box center [281, 176] width 51 height 18
